Goal: Task Accomplishment & Management: Use online tool/utility

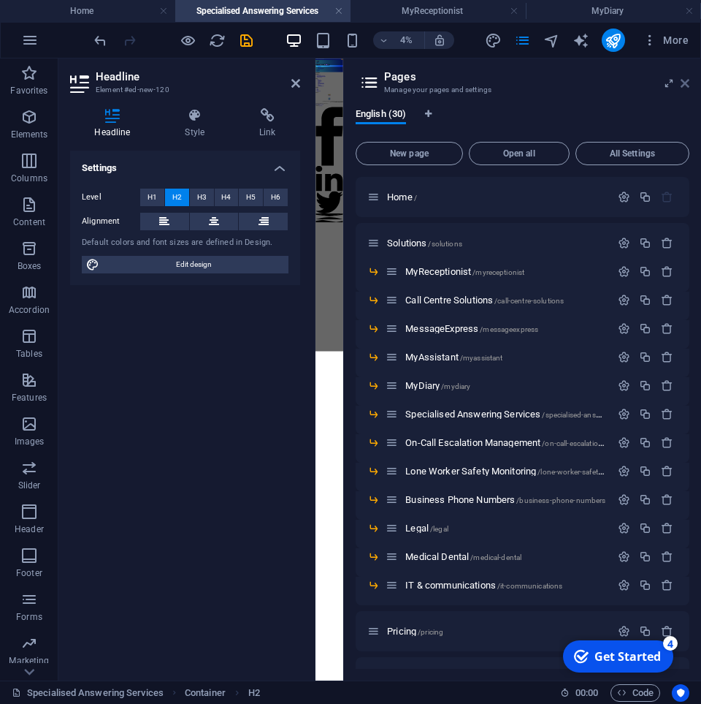
click at [684, 84] on icon at bounding box center [685, 83] width 9 height 12
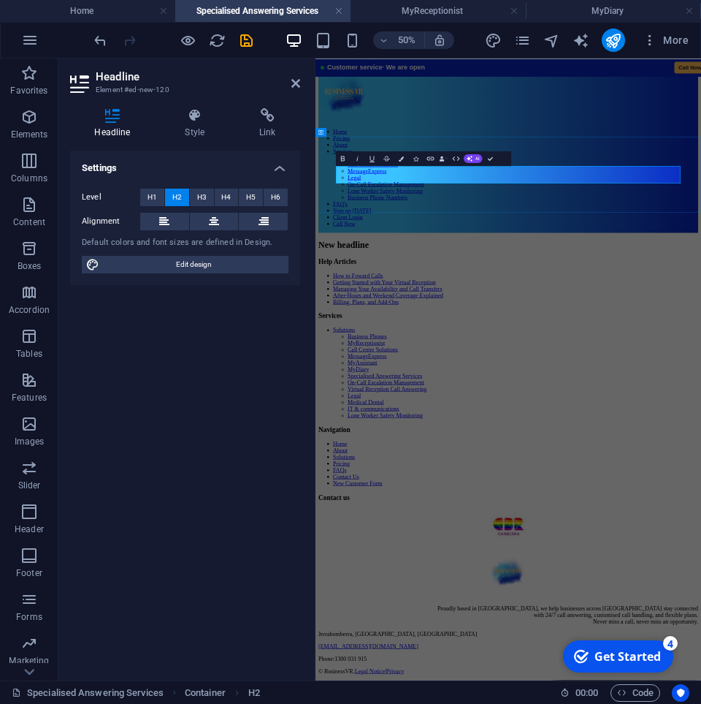
click at [568, 420] on h2 "New headline" at bounding box center [701, 430] width 760 height 20
click at [541, 420] on div "New headline" at bounding box center [701, 430] width 760 height 20
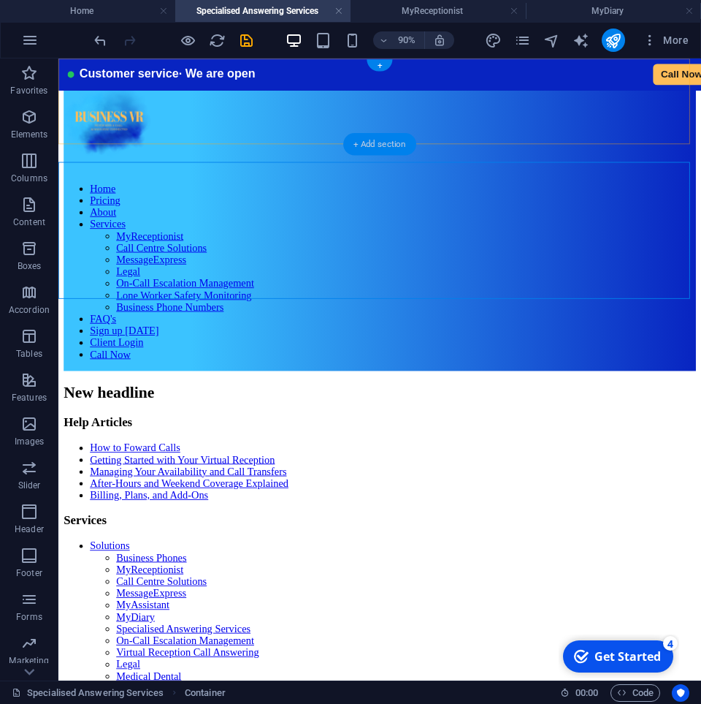
click at [373, 147] on div "+ Add section" at bounding box center [379, 144] width 73 height 23
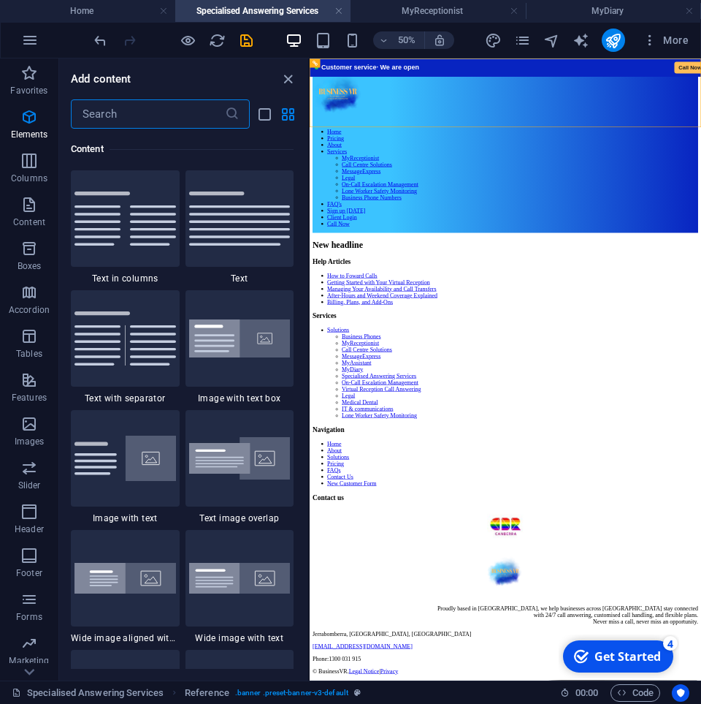
scroll to position [2564, 0]
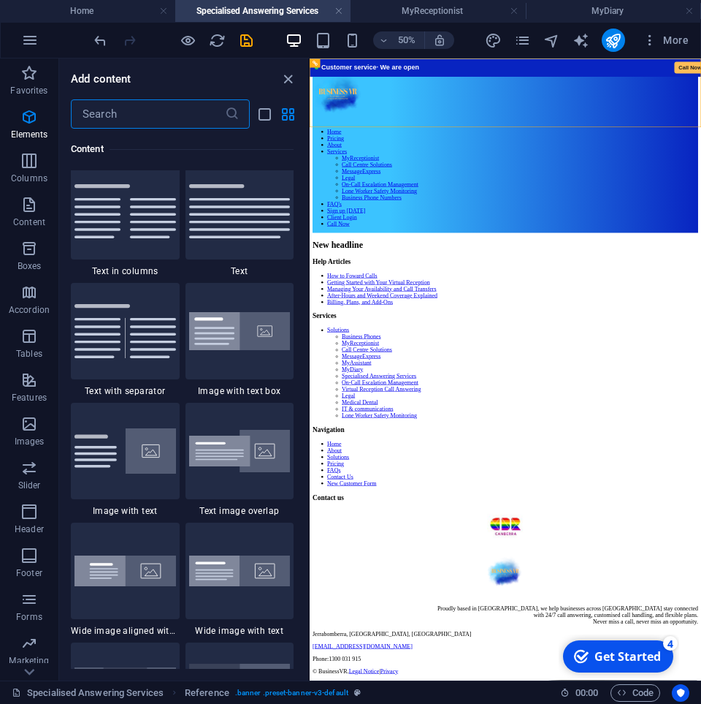
click at [113, 119] on input "text" at bounding box center [148, 113] width 154 height 29
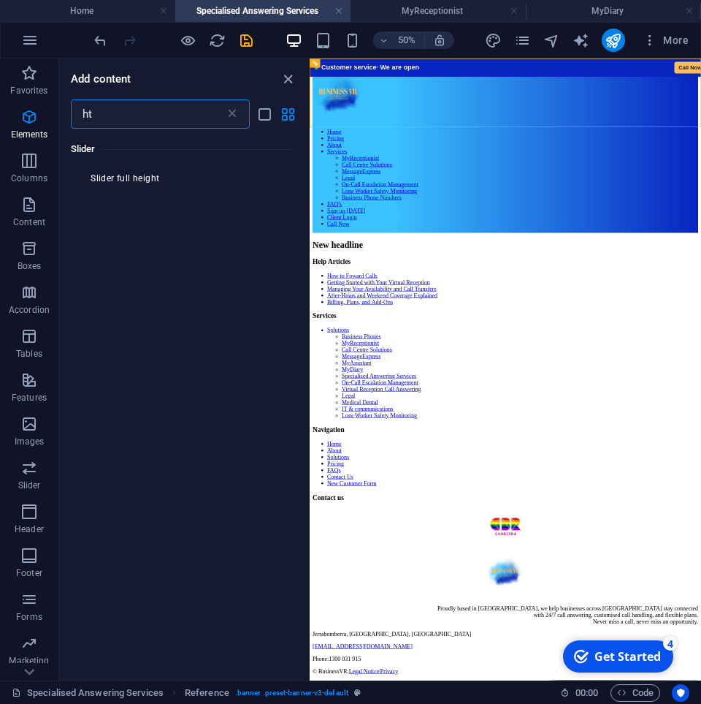
scroll to position [0, 0]
type input "htm"
click at [99, 208] on div at bounding box center [96, 196] width 51 height 53
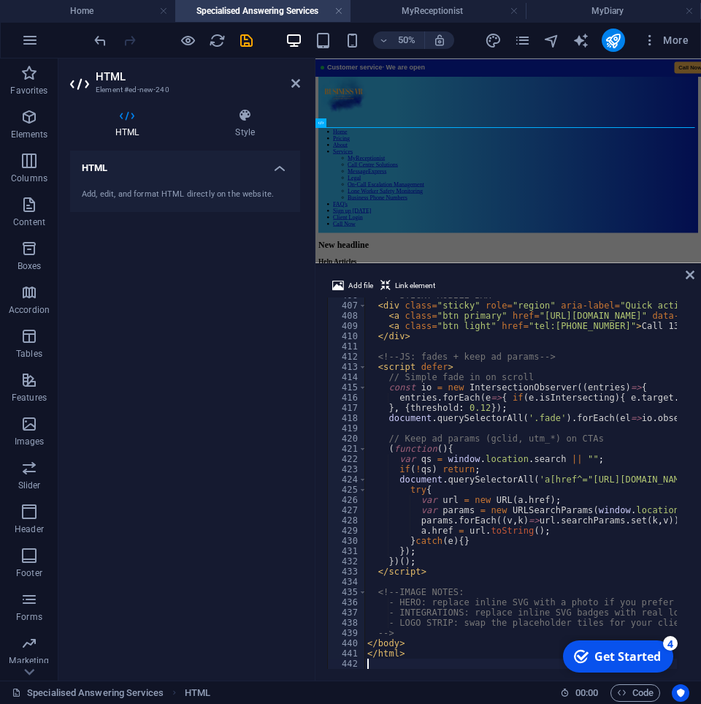
scroll to position [4150, 0]
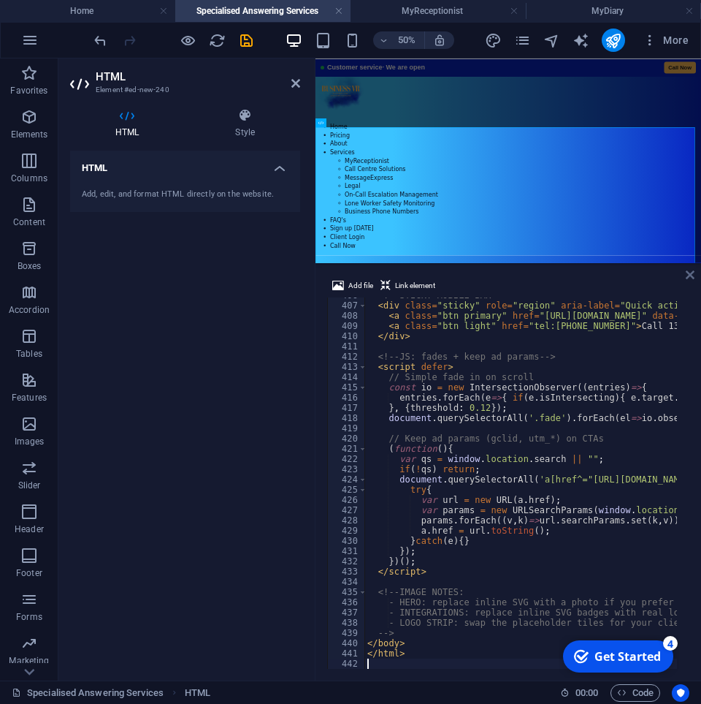
click at [688, 275] on icon at bounding box center [690, 275] width 9 height 12
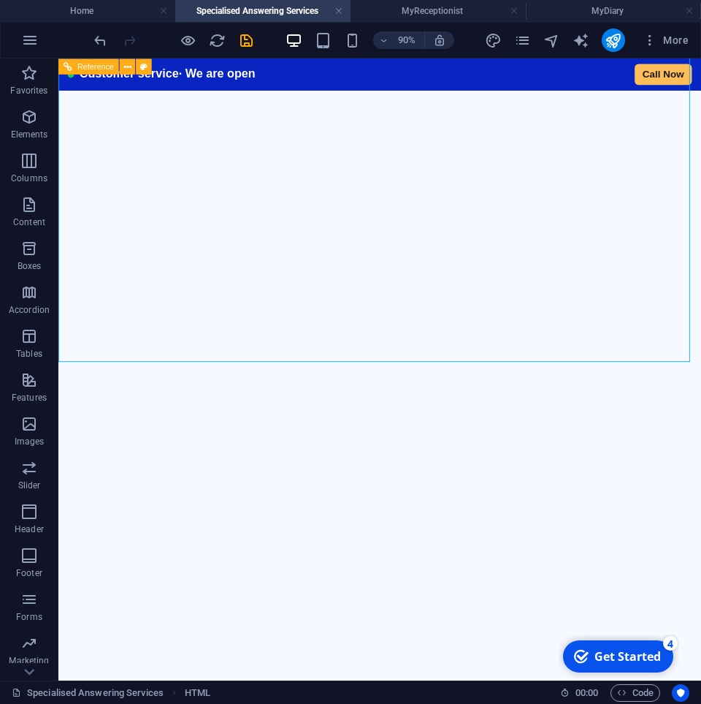
scroll to position [2310, 0]
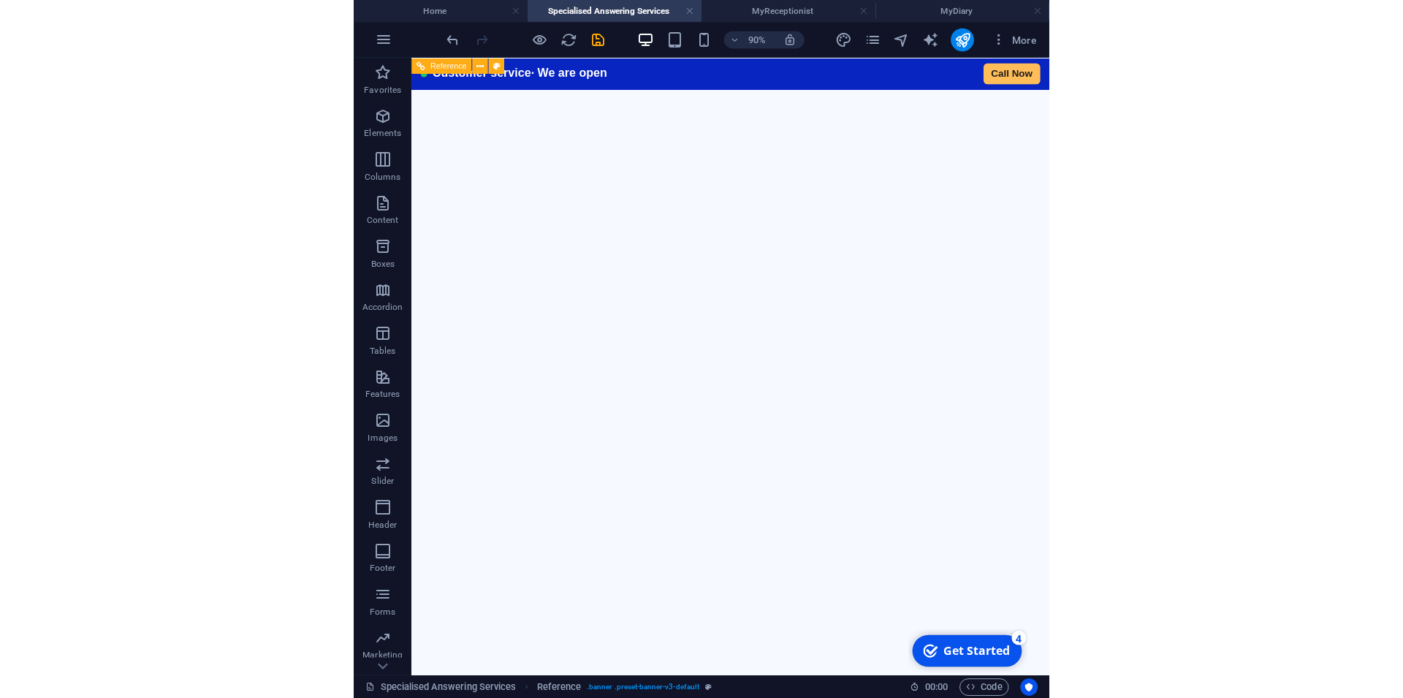
scroll to position [0, 0]
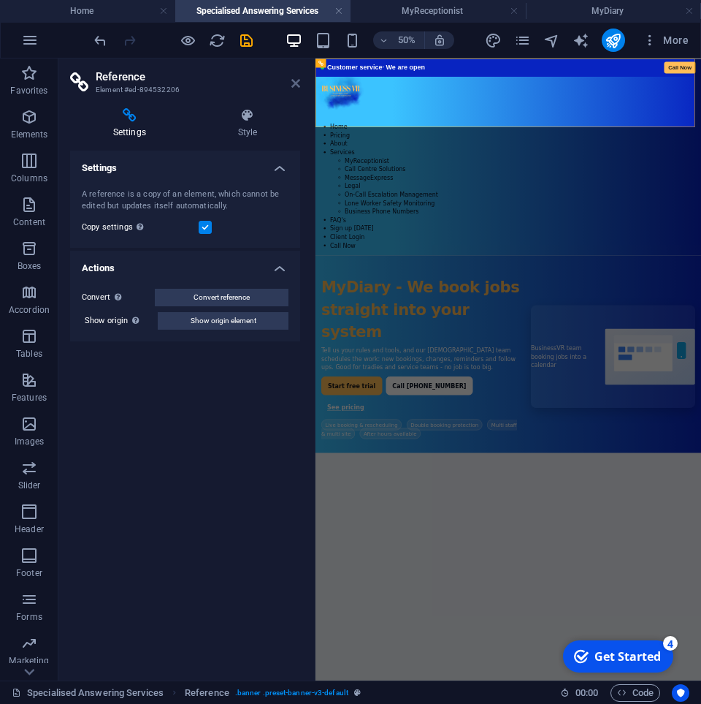
click at [297, 83] on icon at bounding box center [296, 83] width 9 height 12
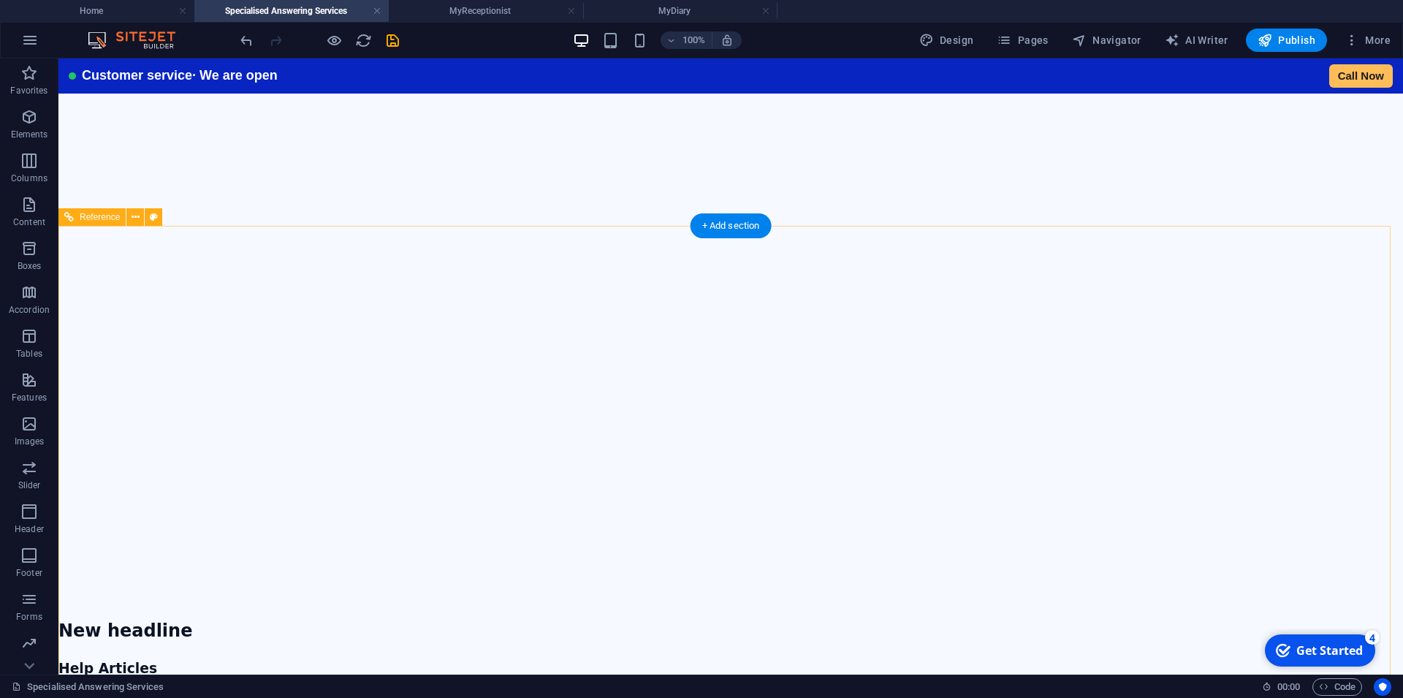
scroll to position [2459, 0]
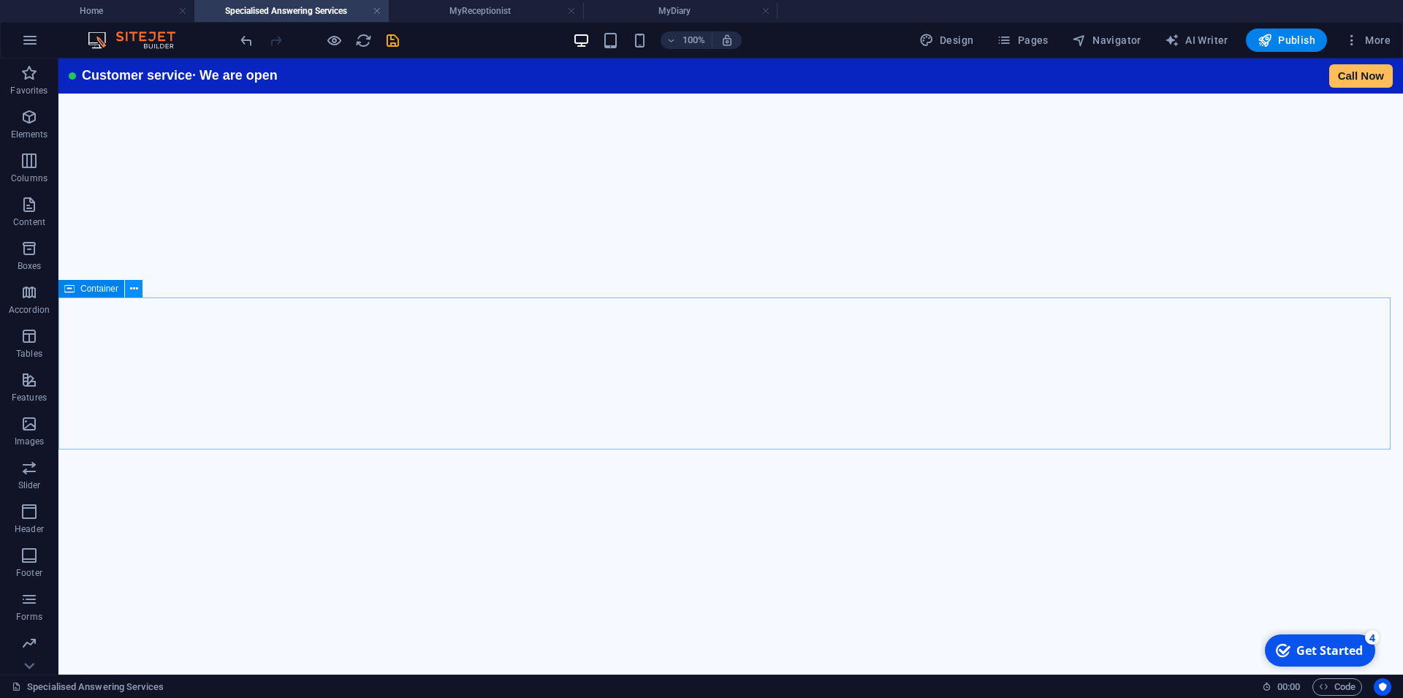
click at [131, 291] on icon at bounding box center [134, 288] width 8 height 15
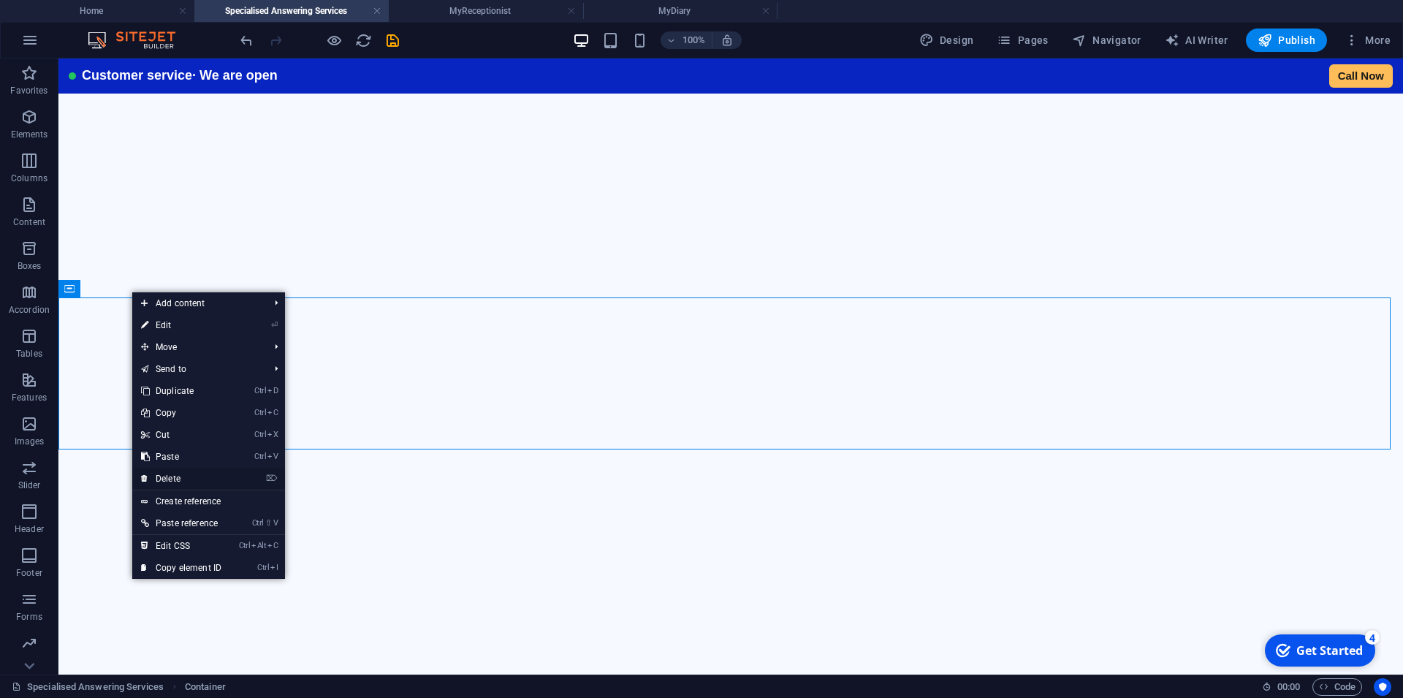
click at [175, 474] on link "⌦ Delete" at bounding box center [181, 479] width 98 height 22
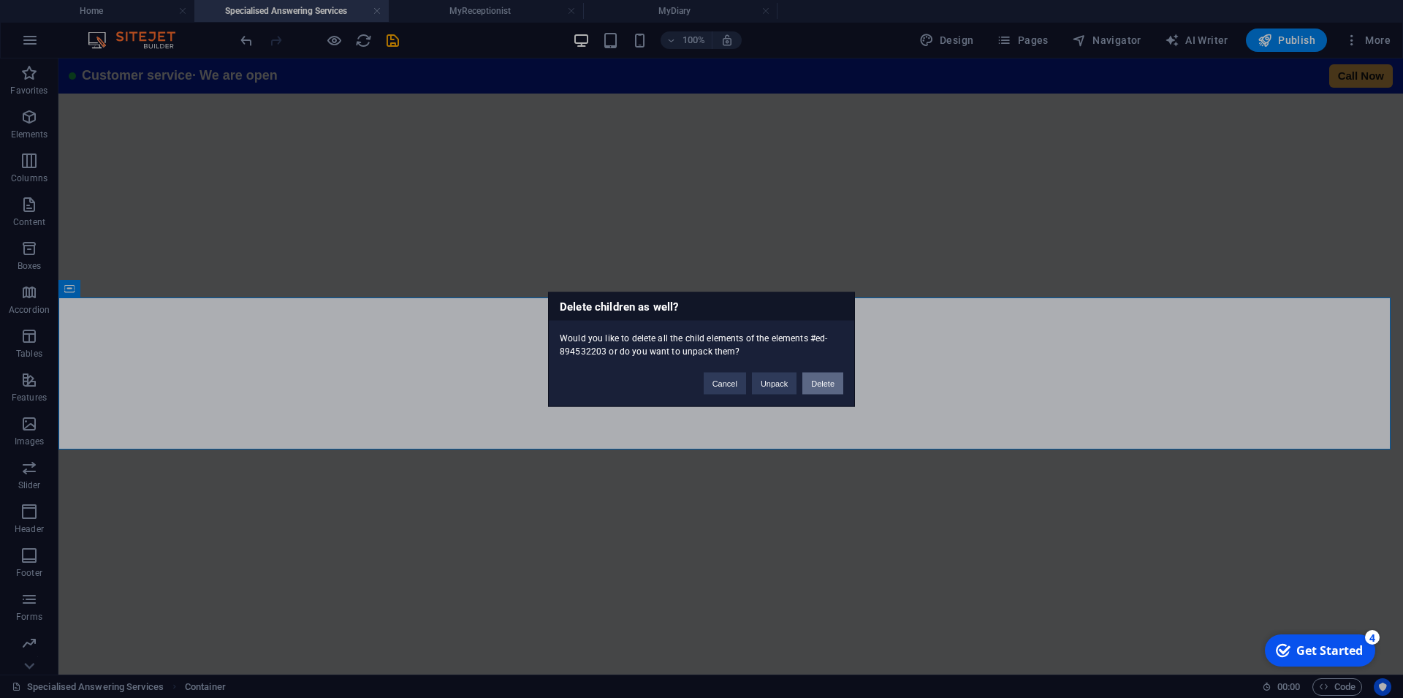
click at [829, 380] on button "Delete" at bounding box center [822, 383] width 41 height 22
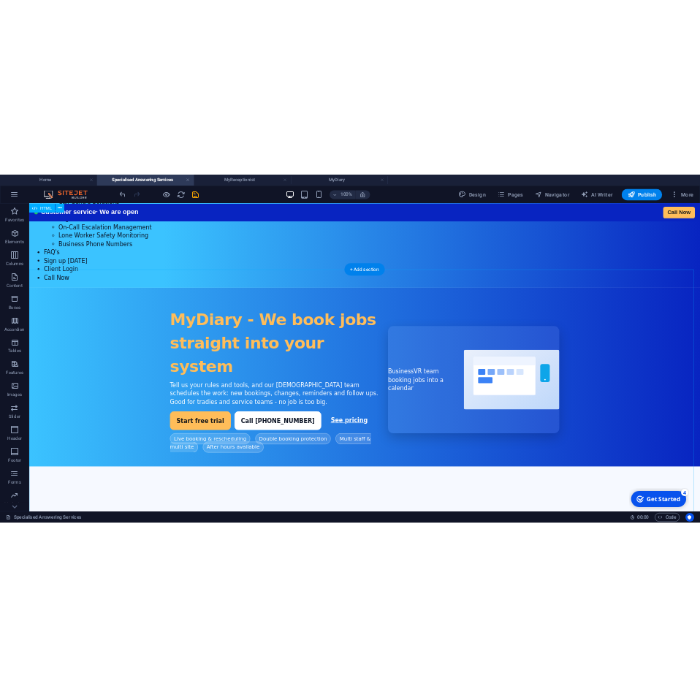
scroll to position [0, 0]
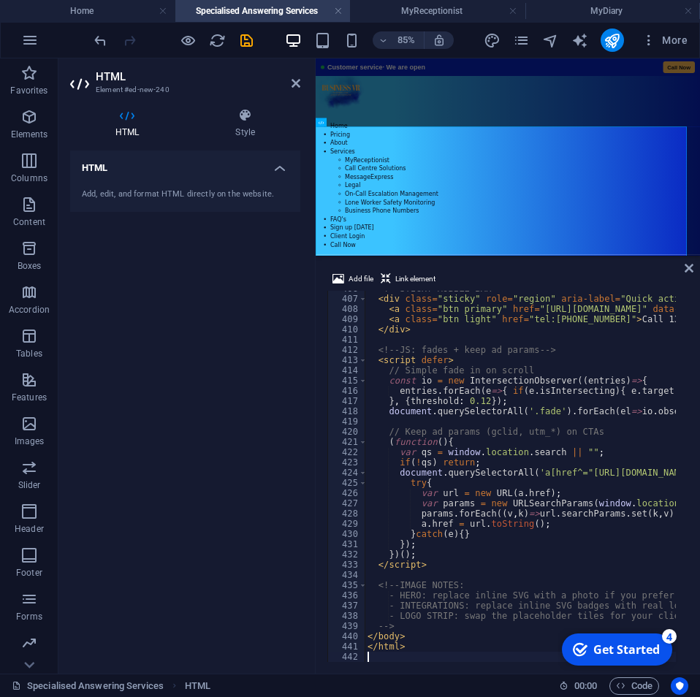
scroll to position [4150, 0]
type textarea "</html>"
